Goal: Task Accomplishment & Management: Use online tool/utility

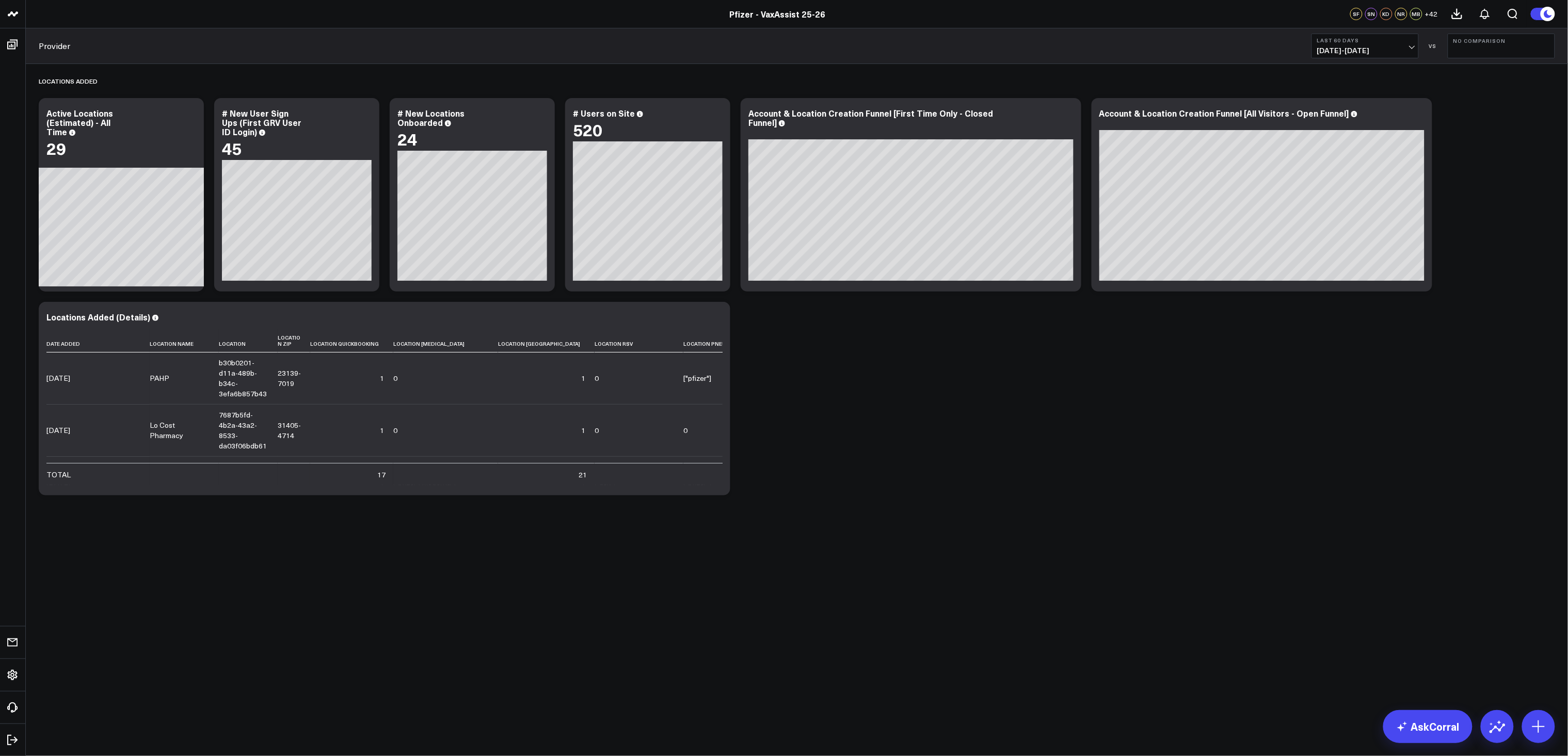
click at [806, 429] on div "Locations Added Modify via AI Copy link to widget Ask support Remove Create lin…" at bounding box center [796, 282] width 1526 height 437
click at [1440, 391] on div "Locations Added Modify via AI Copy link to widget Ask support Remove Create lin…" at bounding box center [796, 282] width 1526 height 437
